Goal: Information Seeking & Learning: Learn about a topic

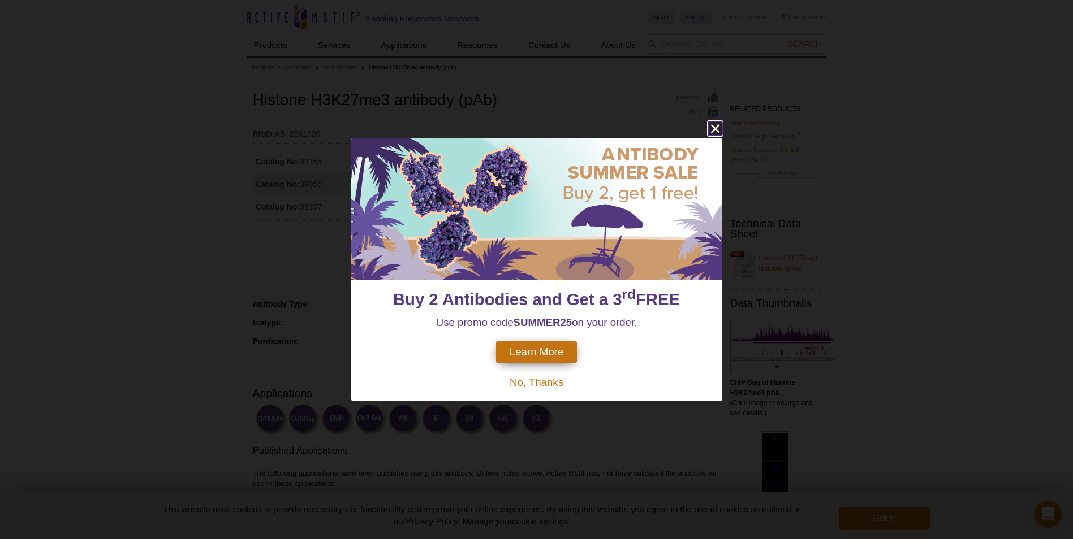
click at [713, 131] on icon "close" at bounding box center [714, 128] width 8 height 8
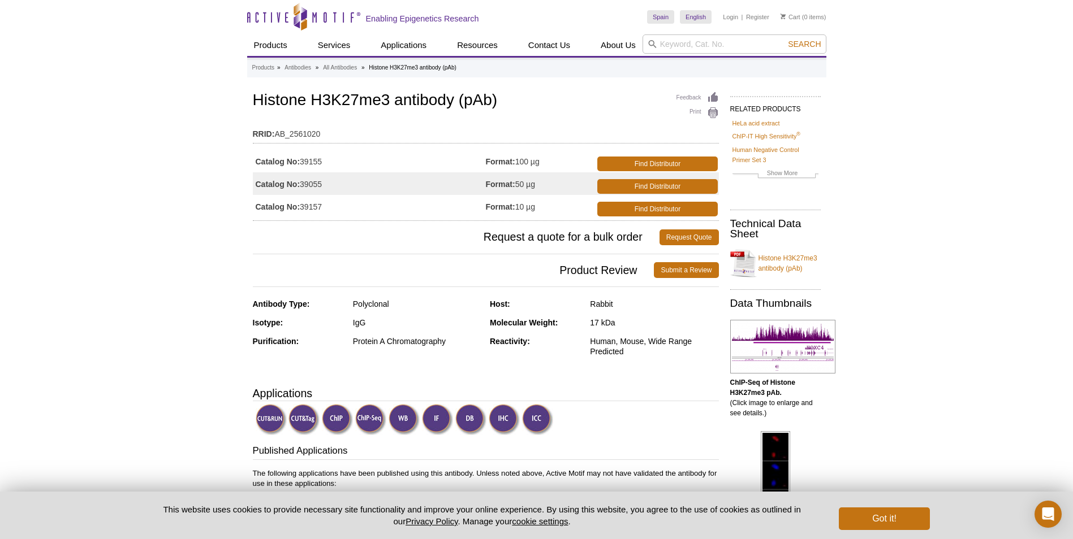
click at [309, 163] on td "Catalog No: 39155" at bounding box center [369, 161] width 233 height 23
click at [408, 423] on img at bounding box center [404, 419] width 31 height 31
click at [405, 421] on img at bounding box center [404, 419] width 31 height 31
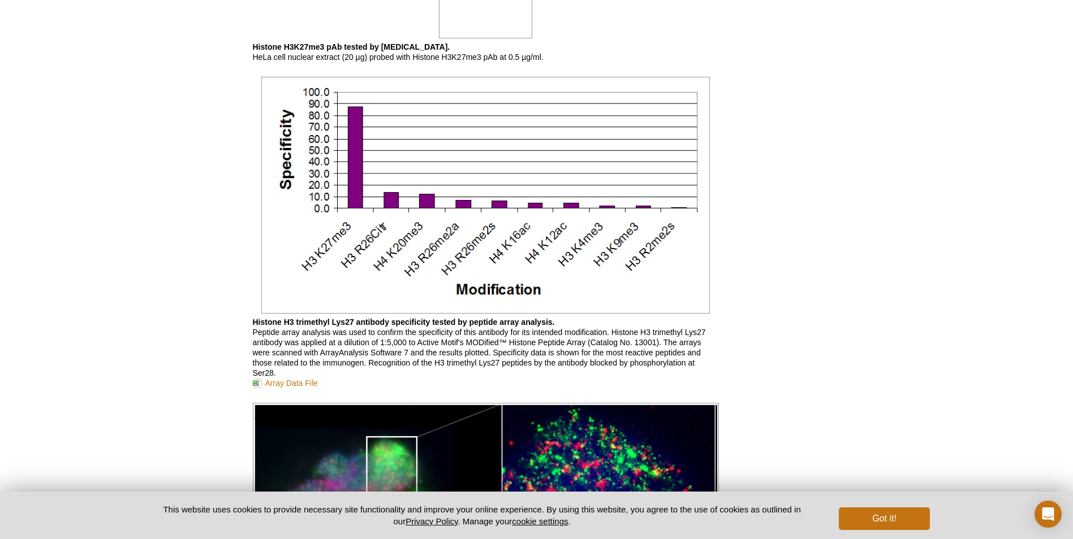
scroll to position [1807, 0]
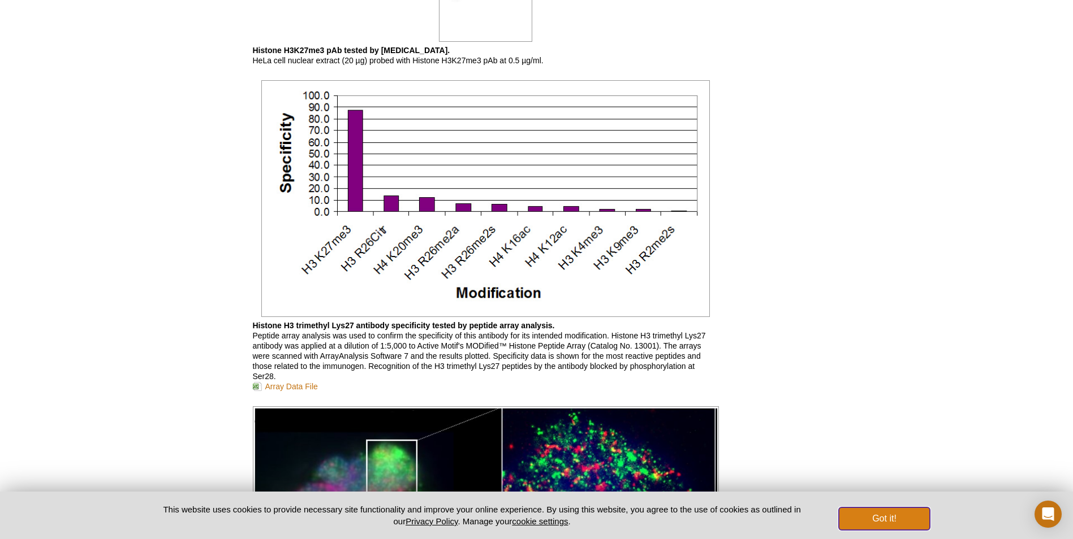
click at [866, 516] on button "Got it!" at bounding box center [884, 519] width 90 height 23
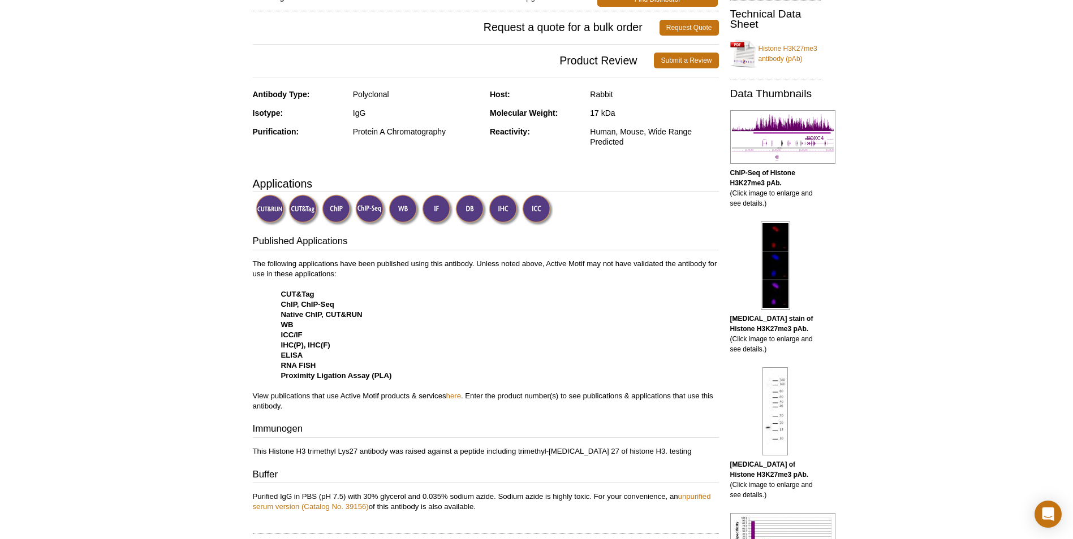
scroll to position [119, 0]
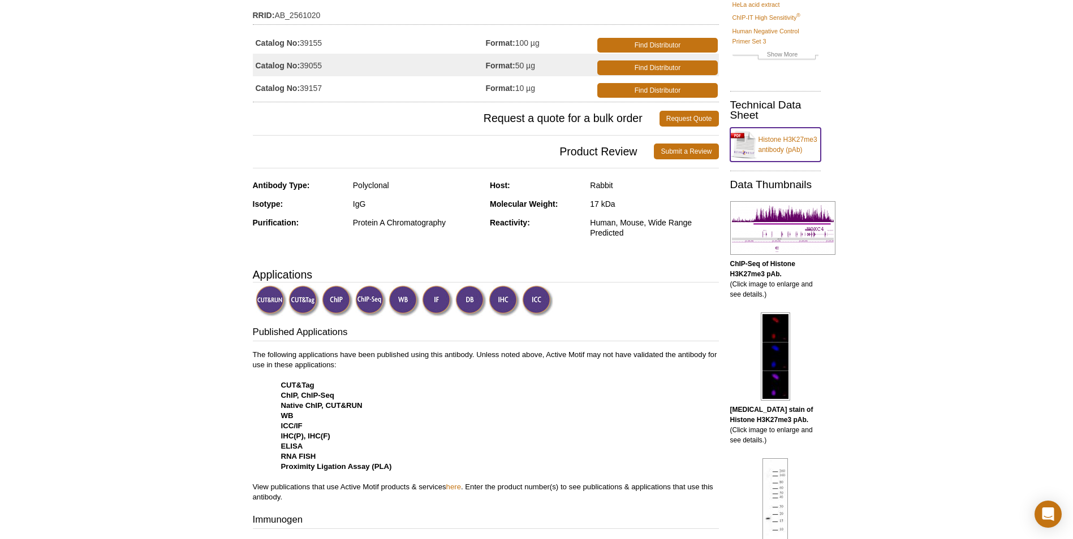
click at [796, 138] on link "Histone H3K27me3 antibody (pAb)" at bounding box center [775, 145] width 90 height 34
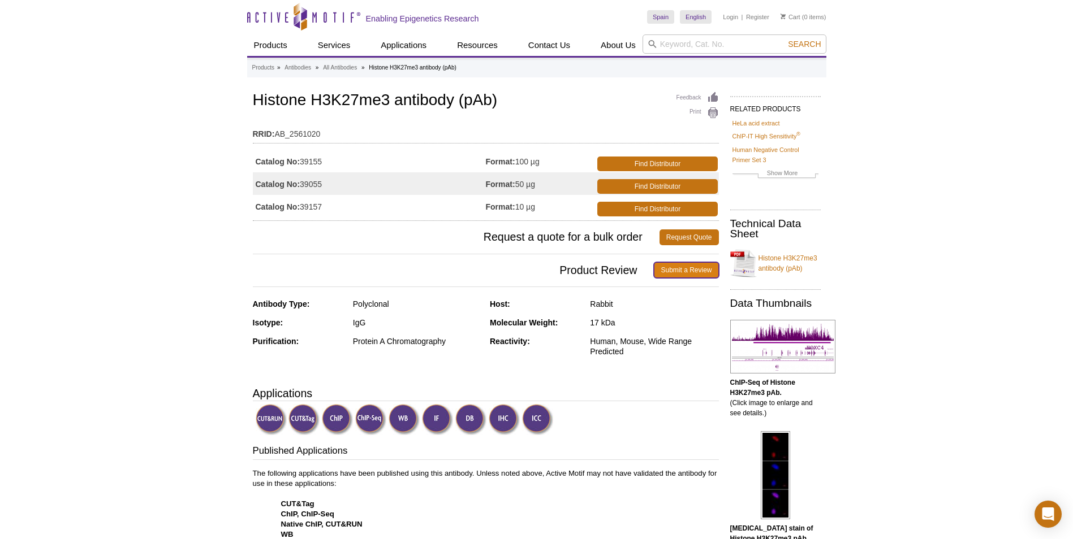
click at [698, 272] on link "Submit a Review" at bounding box center [686, 270] width 64 height 16
click at [655, 161] on link "Find Distributor" at bounding box center [657, 164] width 120 height 15
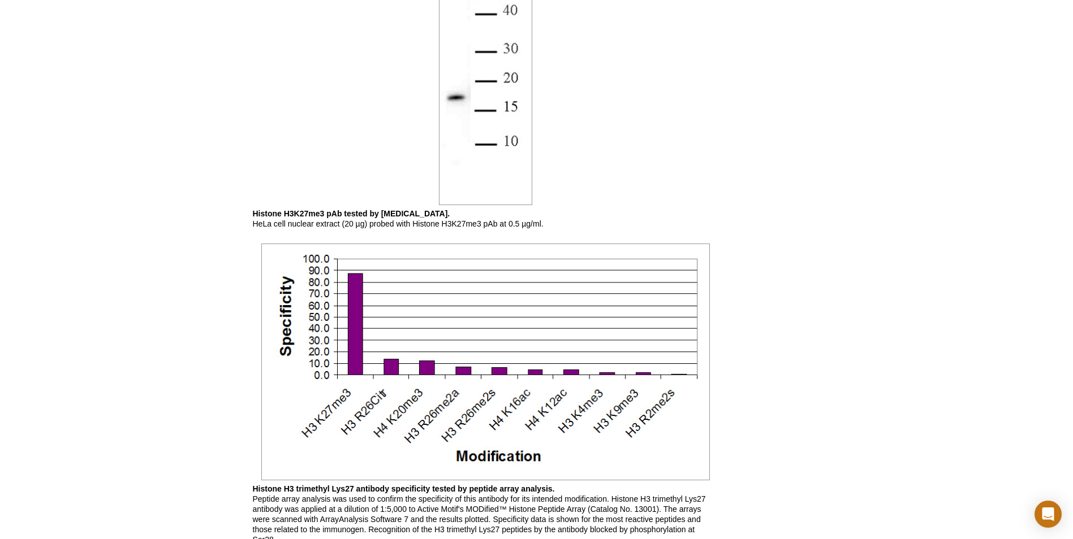
scroll to position [1722, 0]
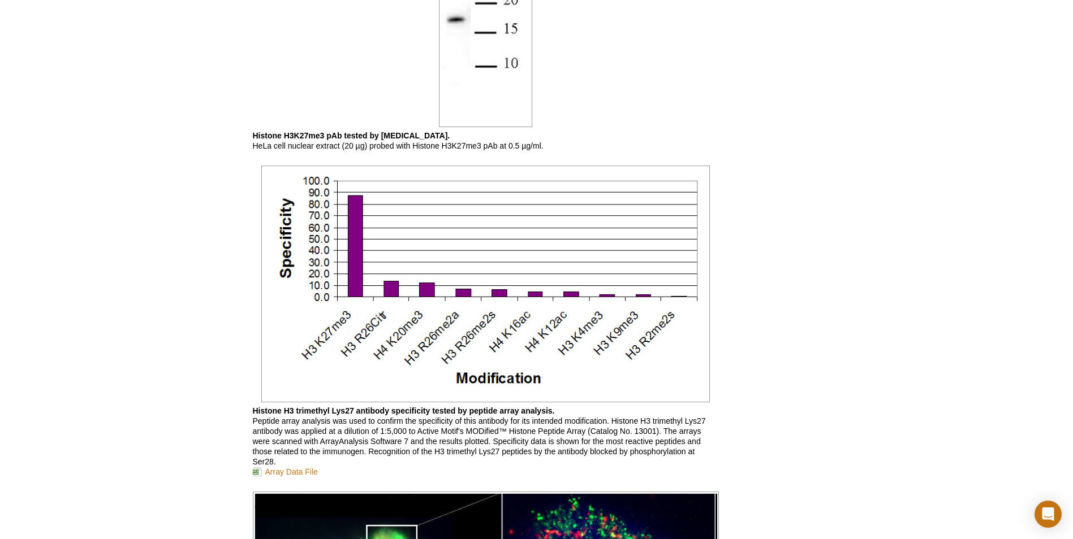
click at [365, 136] on b "Histone H3K27me3 pAb tested by [MEDICAL_DATA]." at bounding box center [351, 135] width 197 height 9
click at [396, 139] on b "Histone H3K27me3 pAb tested by [MEDICAL_DATA]." at bounding box center [351, 135] width 197 height 9
drag, startPoint x: 1072, startPoint y: 361, endPoint x: 1074, endPoint y: 351, distance: 10.4
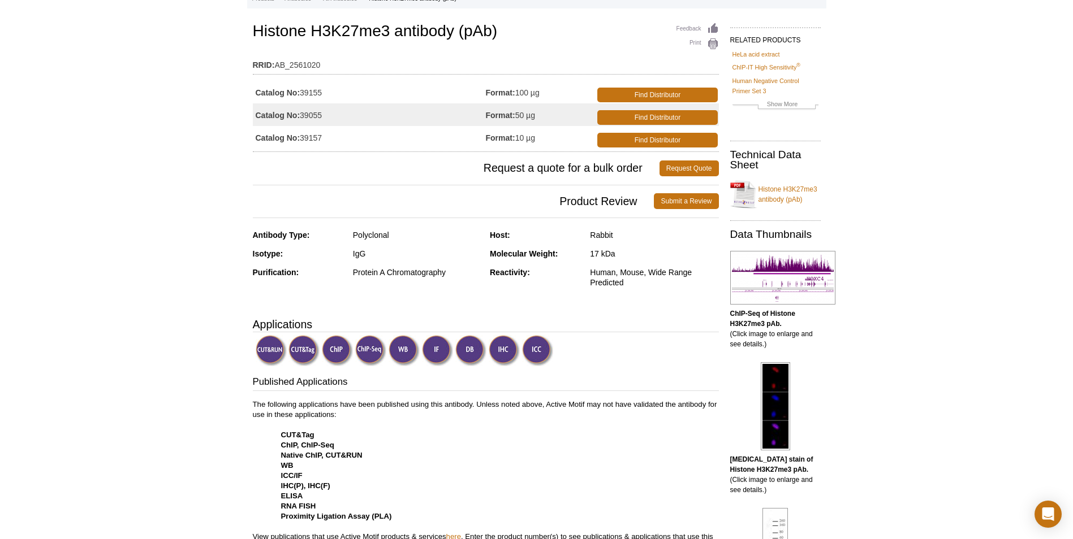
scroll to position [66, 0]
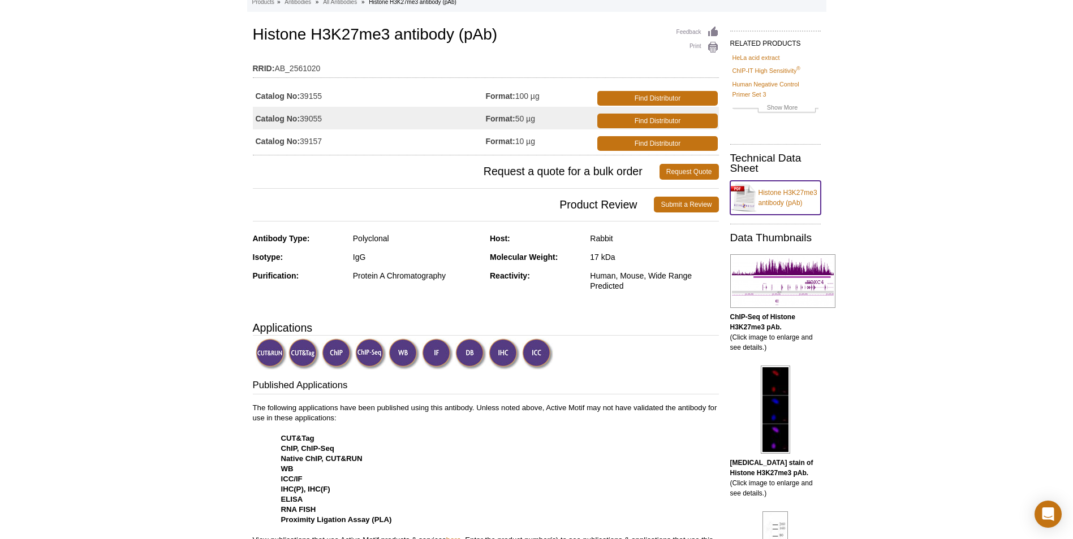
click at [799, 192] on link "Histone H3K27me3 antibody (pAb)" at bounding box center [775, 198] width 90 height 34
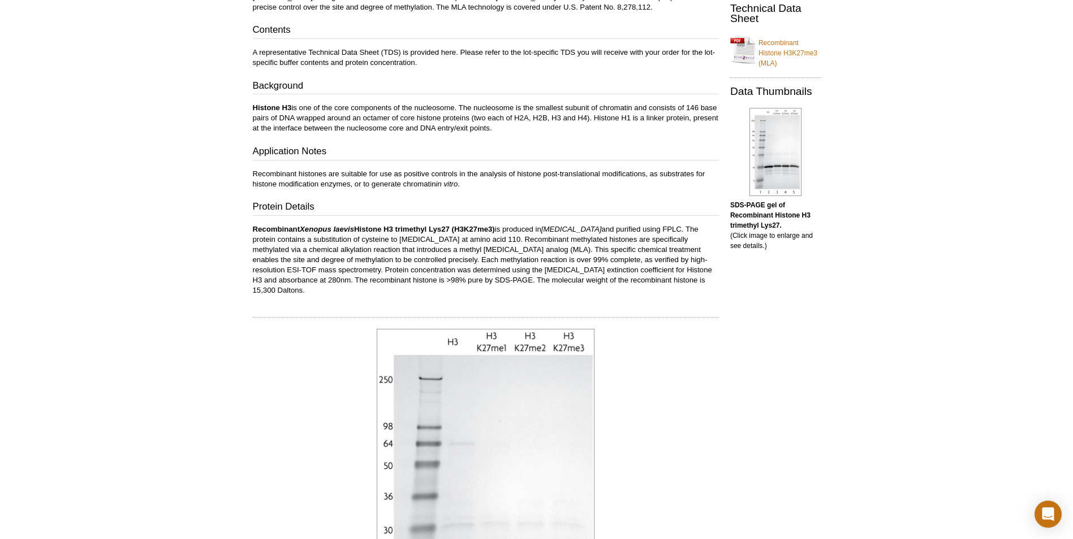
scroll to position [234, 0]
click at [768, 47] on link "Recombinant Histone H3K27me3 (MLA)" at bounding box center [775, 51] width 90 height 37
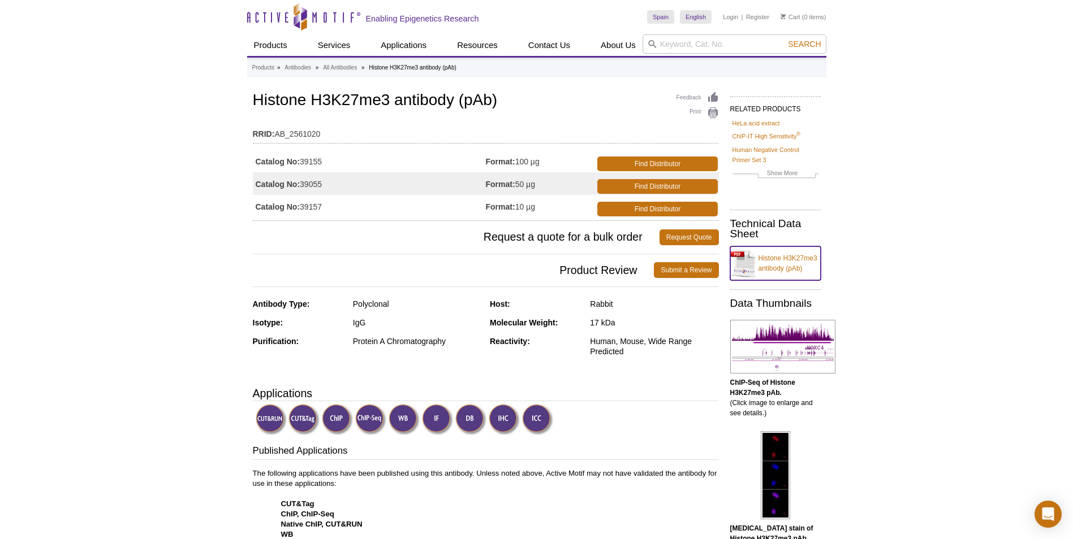
click at [774, 268] on link "Histone H3K27me3 antibody (pAb)" at bounding box center [775, 264] width 90 height 34
